Goal: Find specific page/section: Find specific page/section

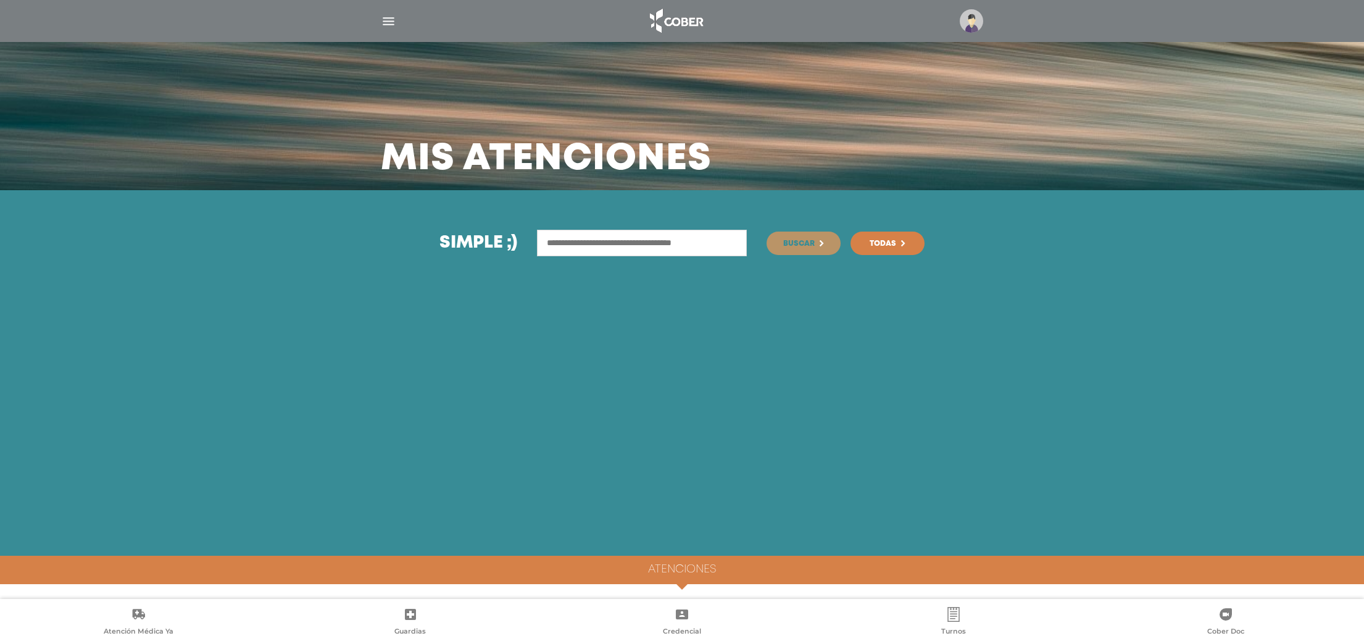
click at [964, 23] on img at bounding box center [971, 20] width 23 height 23
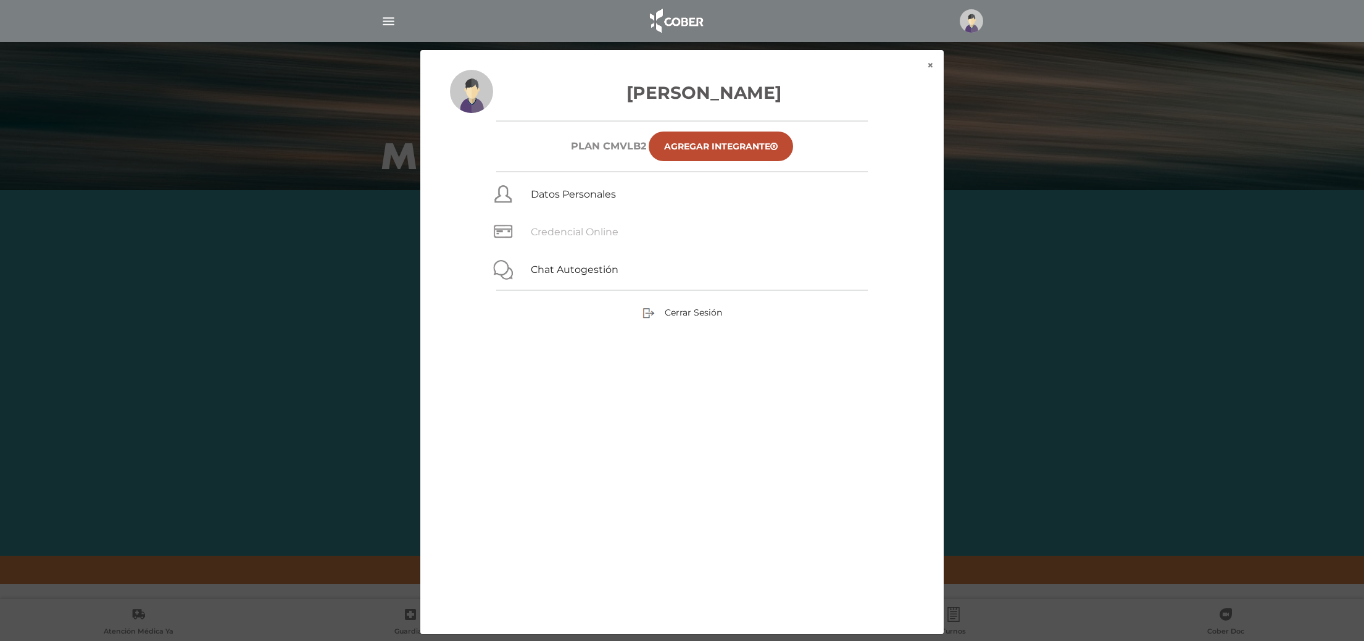
click at [554, 226] on link "Credencial Online" at bounding box center [575, 232] width 88 height 12
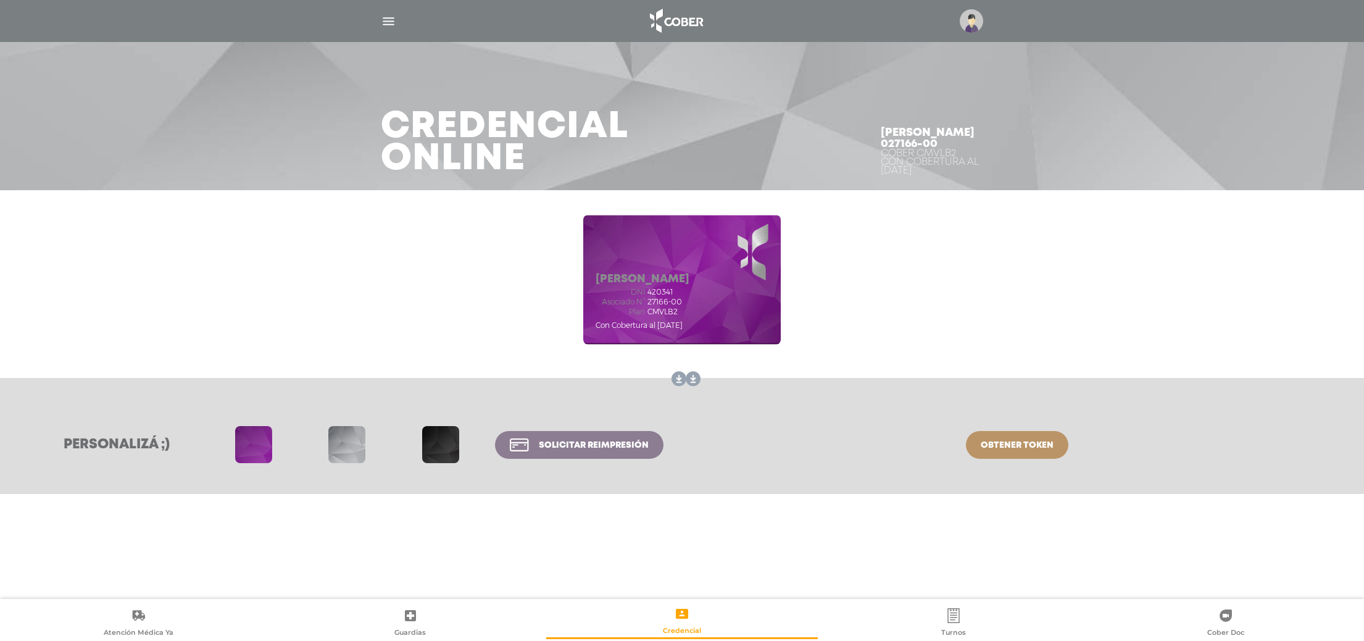
click at [764, 236] on div "[PERSON_NAME] dni 420341 Asociado N° 27166-00 Plan CMVLB2 Con Cobertura al [DAT…" at bounding box center [682, 280] width 198 height 130
click at [844, 232] on div "[PERSON_NAME] dni 420341 Asociado N° 27166-00 Plan CMVLB2 Con Cobertura al [DAT…" at bounding box center [682, 280] width 632 height 154
